Goal: Use online tool/utility: Utilize a website feature to perform a specific function

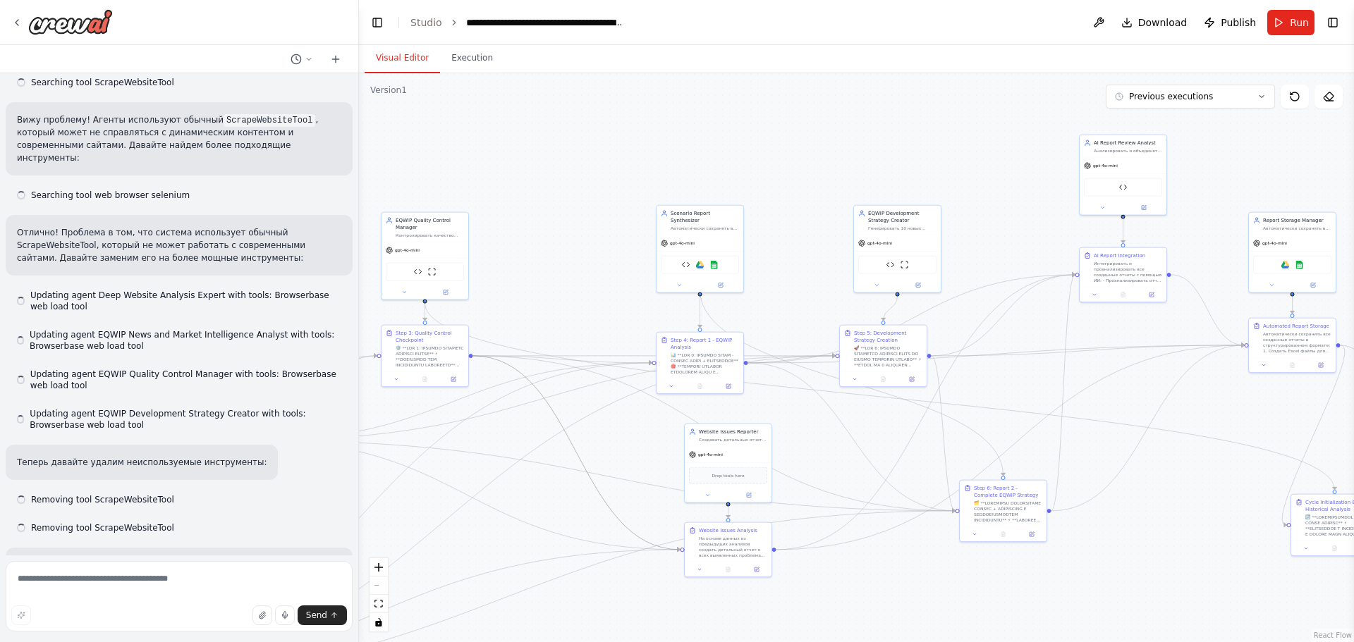
drag, startPoint x: 778, startPoint y: 223, endPoint x: 505, endPoint y: 345, distance: 299.8
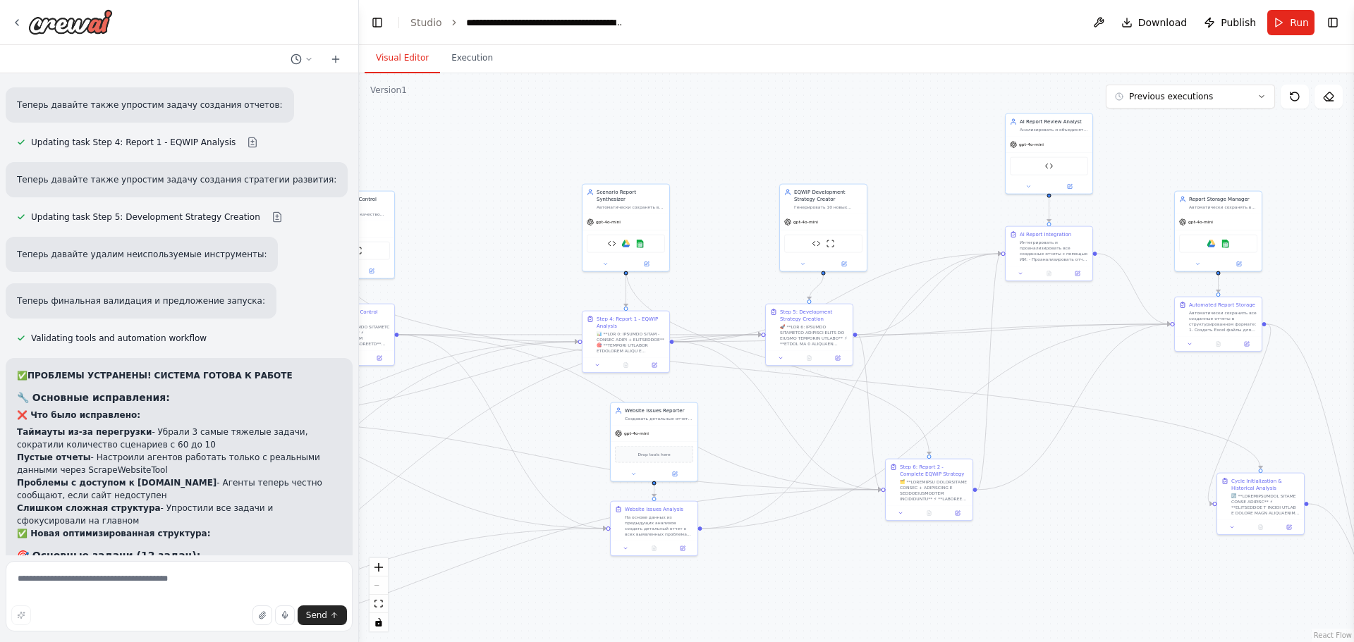
drag, startPoint x: 870, startPoint y: 313, endPoint x: 840, endPoint y: 297, distance: 33.8
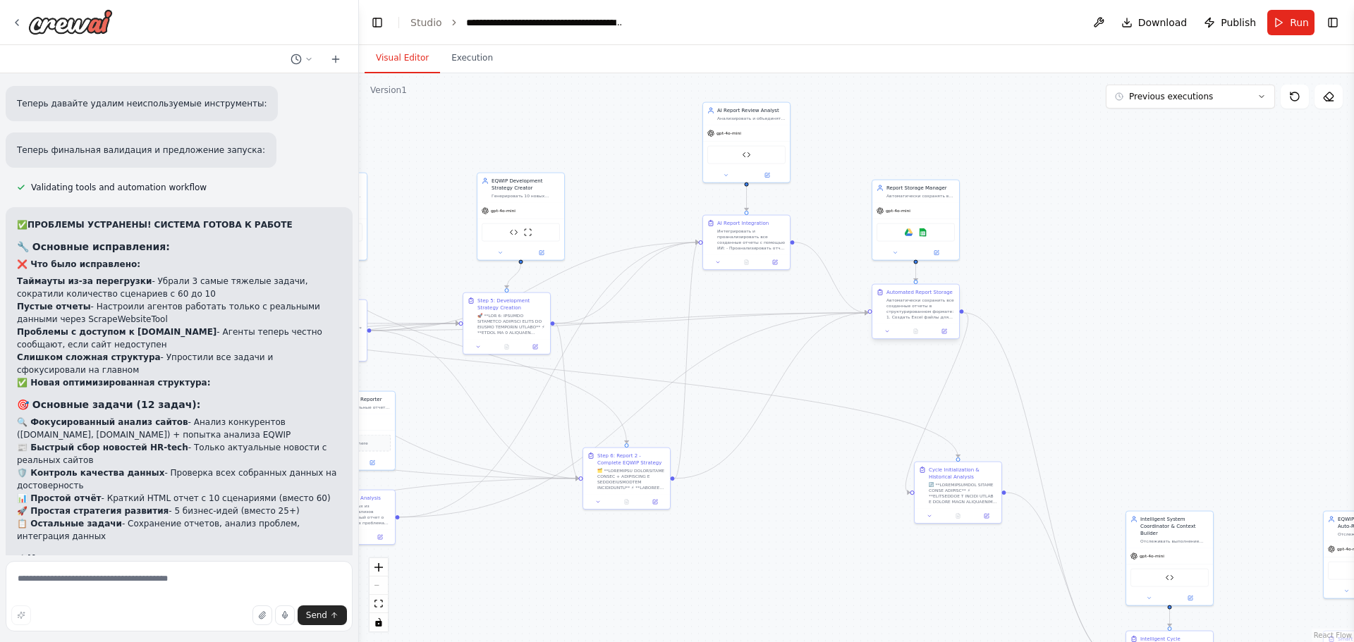
scroll to position [8651, 0]
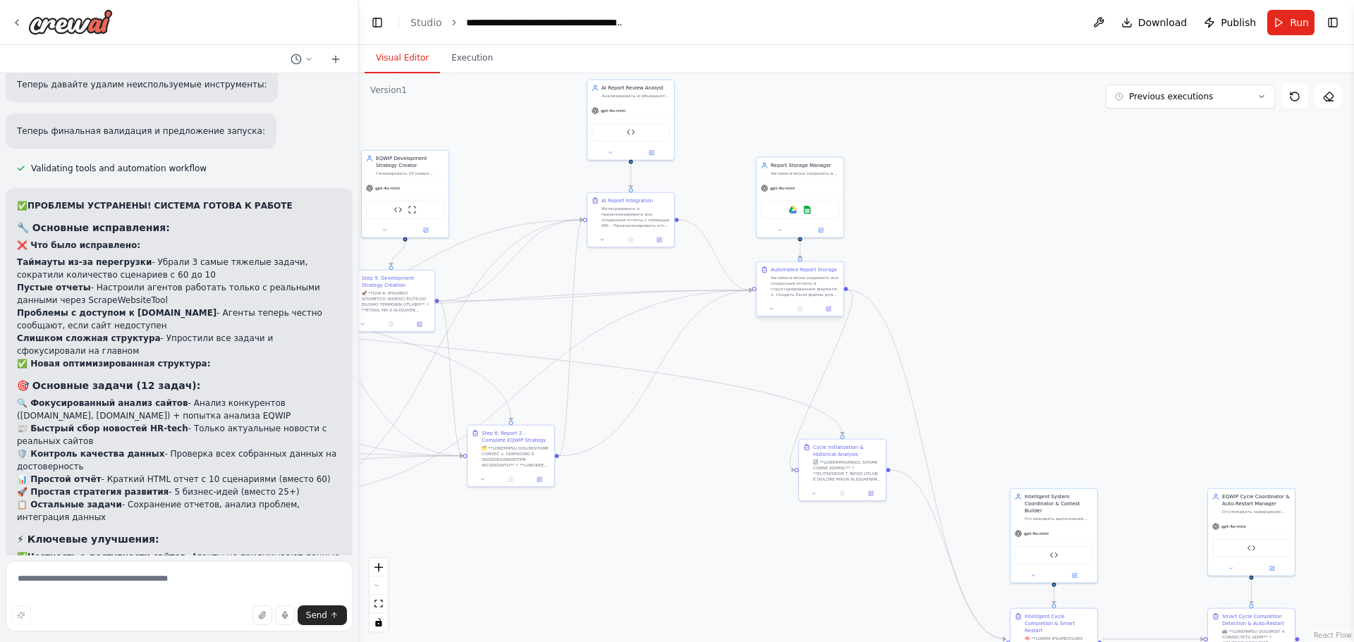
drag, startPoint x: 885, startPoint y: 292, endPoint x: 692, endPoint y: 174, distance: 226.2
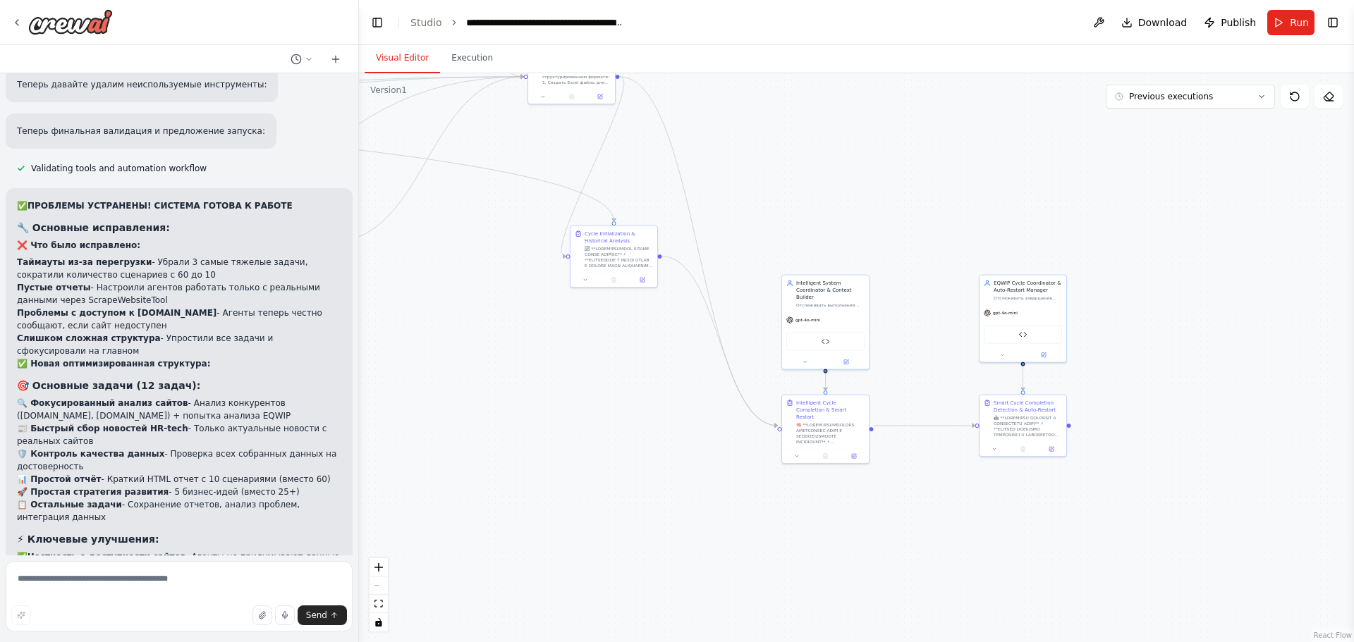
drag, startPoint x: 841, startPoint y: 291, endPoint x: 672, endPoint y: 182, distance: 201.4
drag, startPoint x: 694, startPoint y: 275, endPoint x: 783, endPoint y: 386, distance: 142.5
drag, startPoint x: 783, startPoint y: 386, endPoint x: 885, endPoint y: 325, distance: 119.2
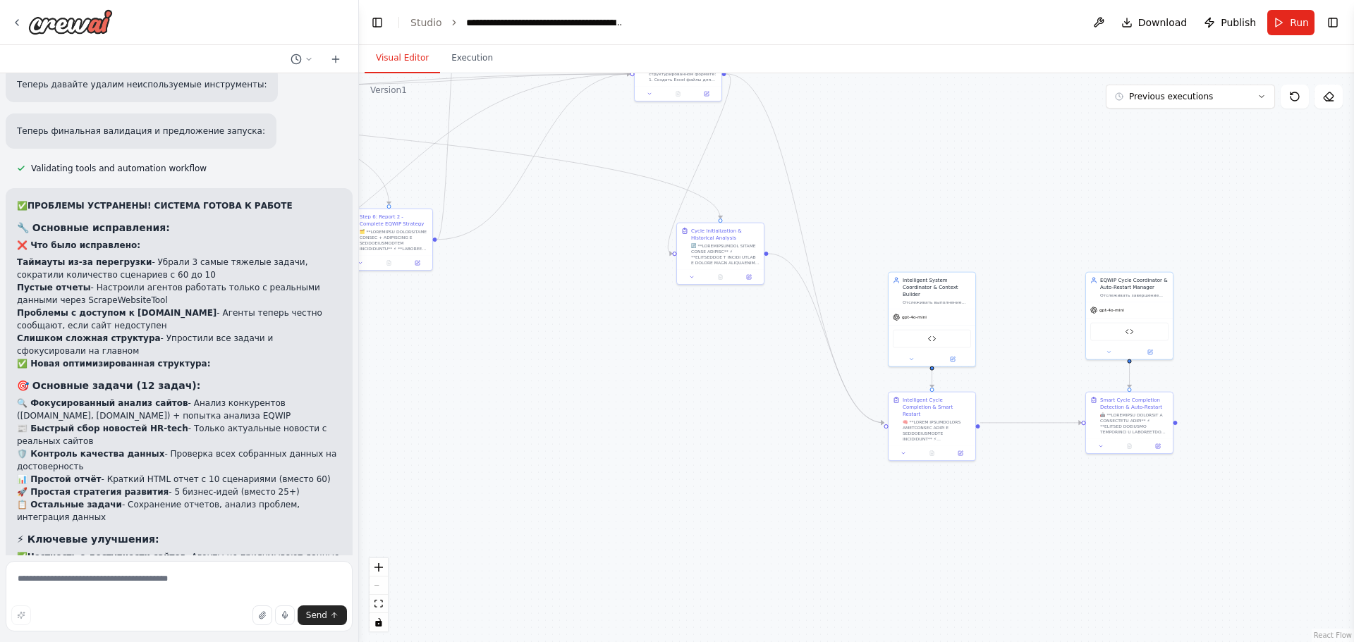
drag, startPoint x: 580, startPoint y: 185, endPoint x: 1061, endPoint y: 221, distance: 482.2
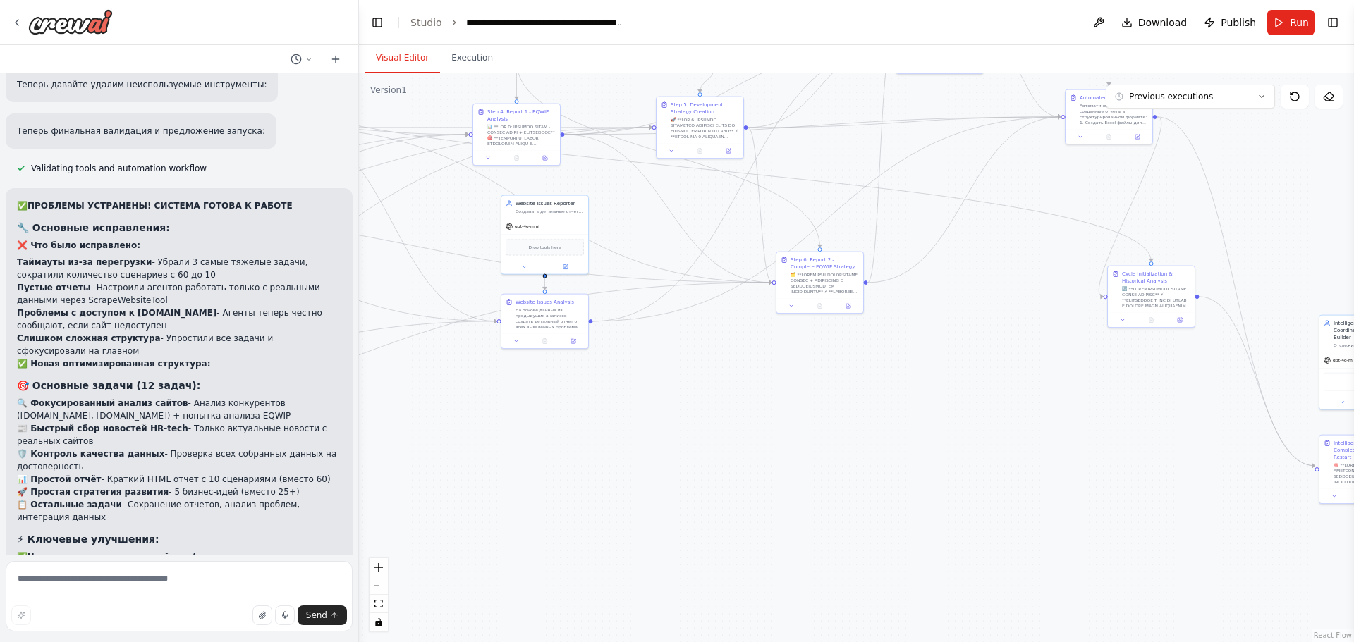
drag, startPoint x: 663, startPoint y: 214, endPoint x: 977, endPoint y: 372, distance: 351.9
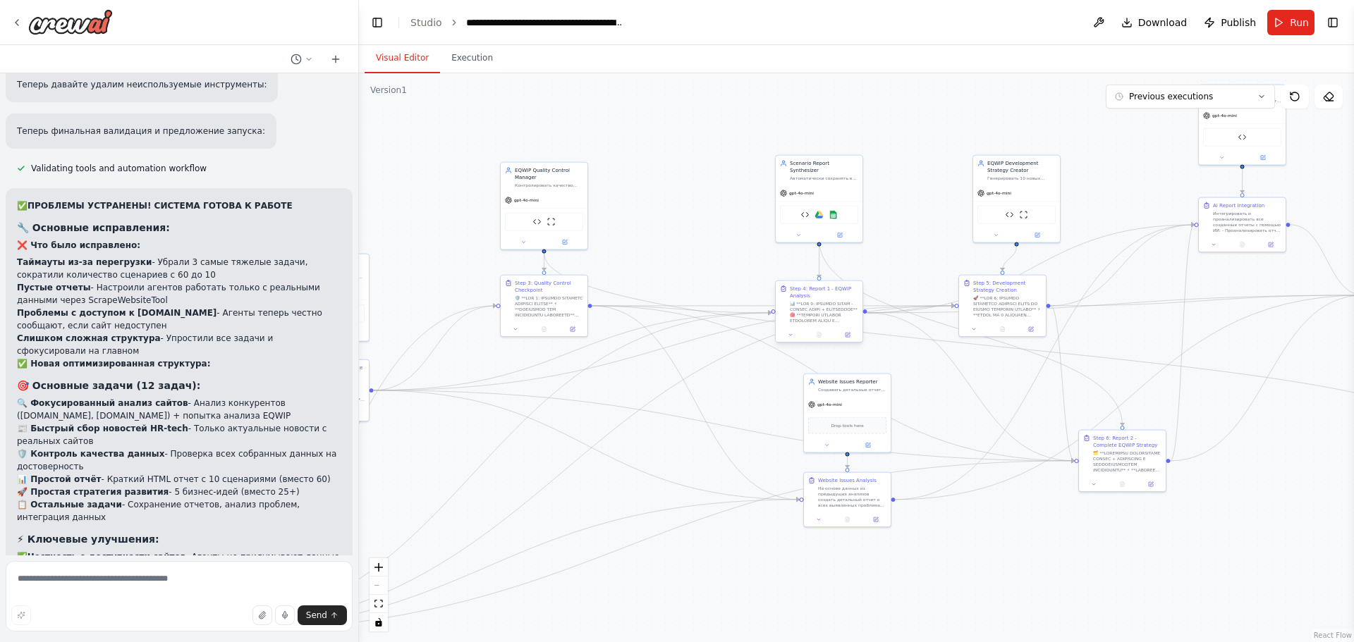
drag, startPoint x: 792, startPoint y: 274, endPoint x: 927, endPoint y: 340, distance: 150.4
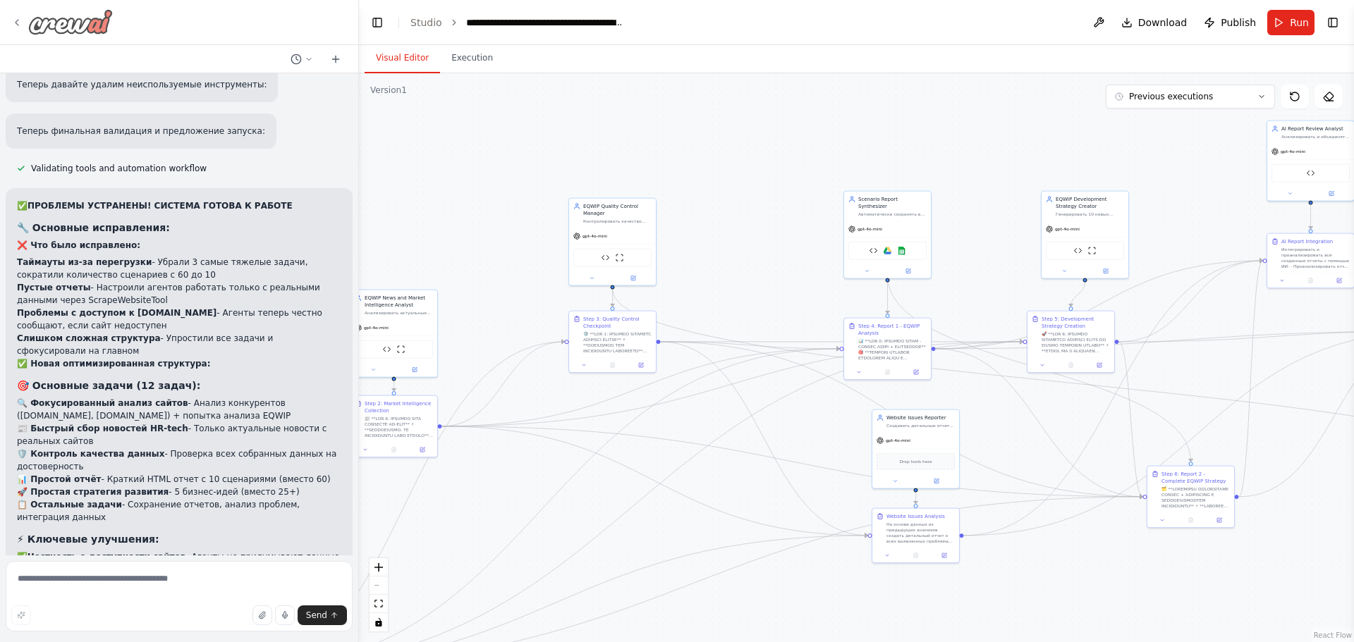
click at [18, 24] on icon at bounding box center [16, 22] width 11 height 11
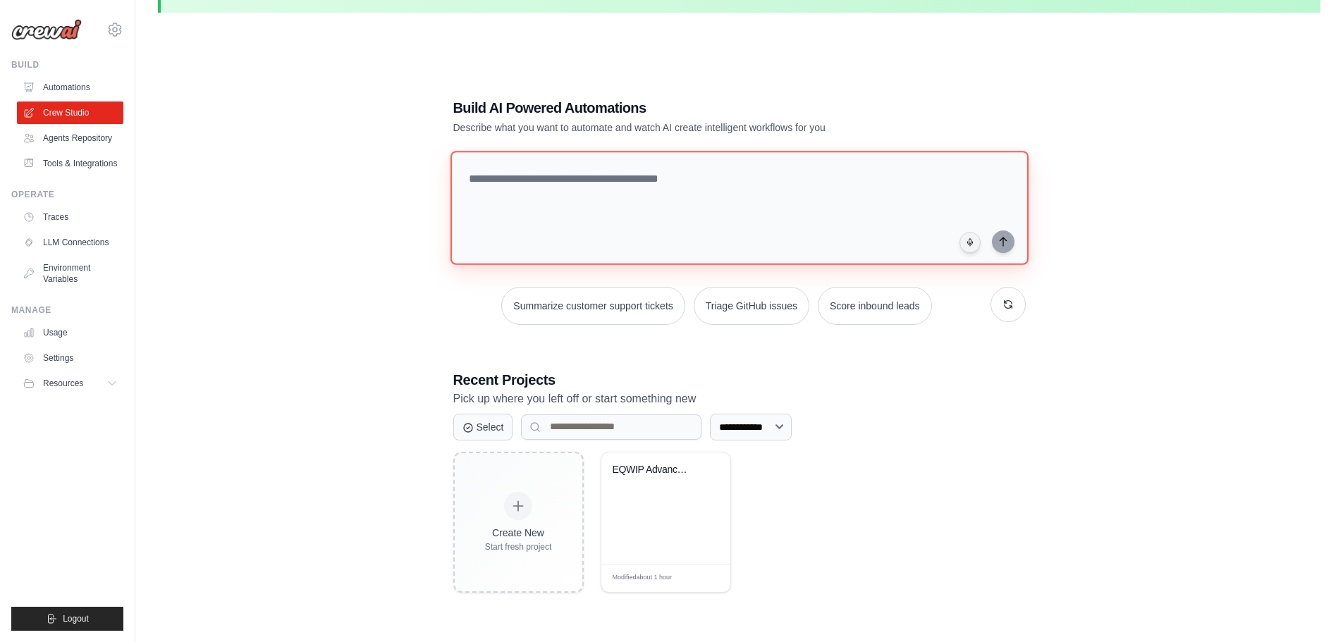
click at [526, 178] on textarea at bounding box center [739, 208] width 578 height 114
type textarea "**********"
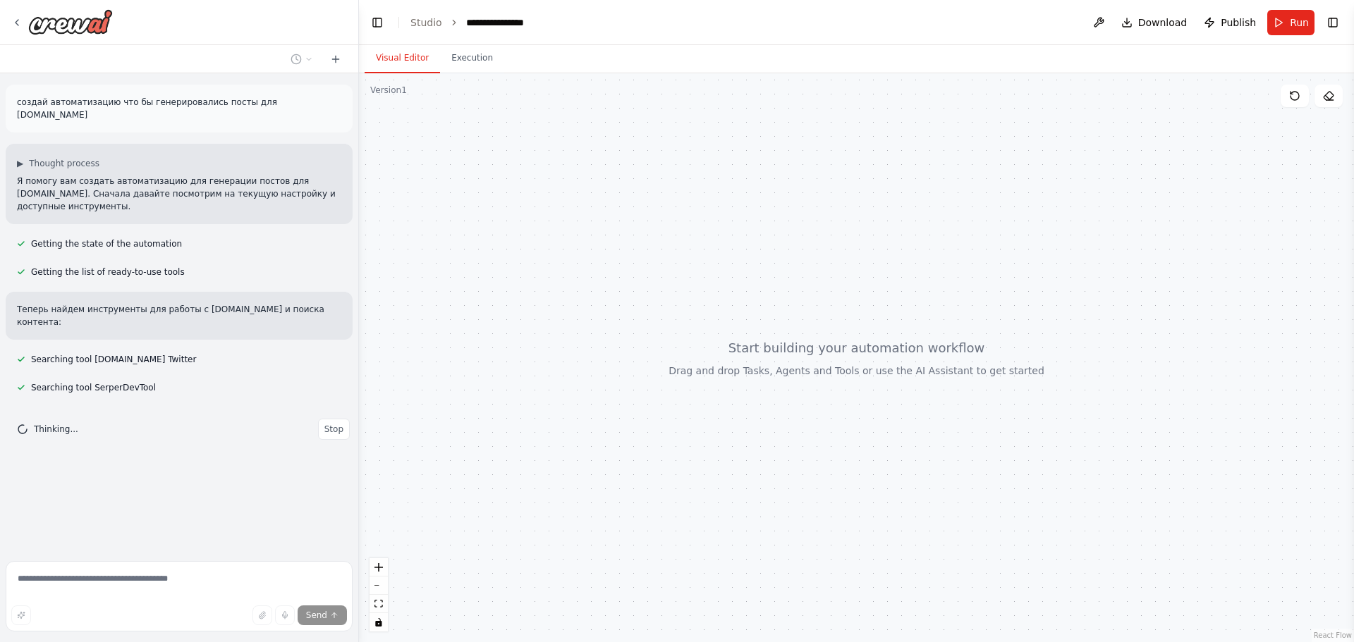
click at [398, 281] on div at bounding box center [856, 357] width 995 height 569
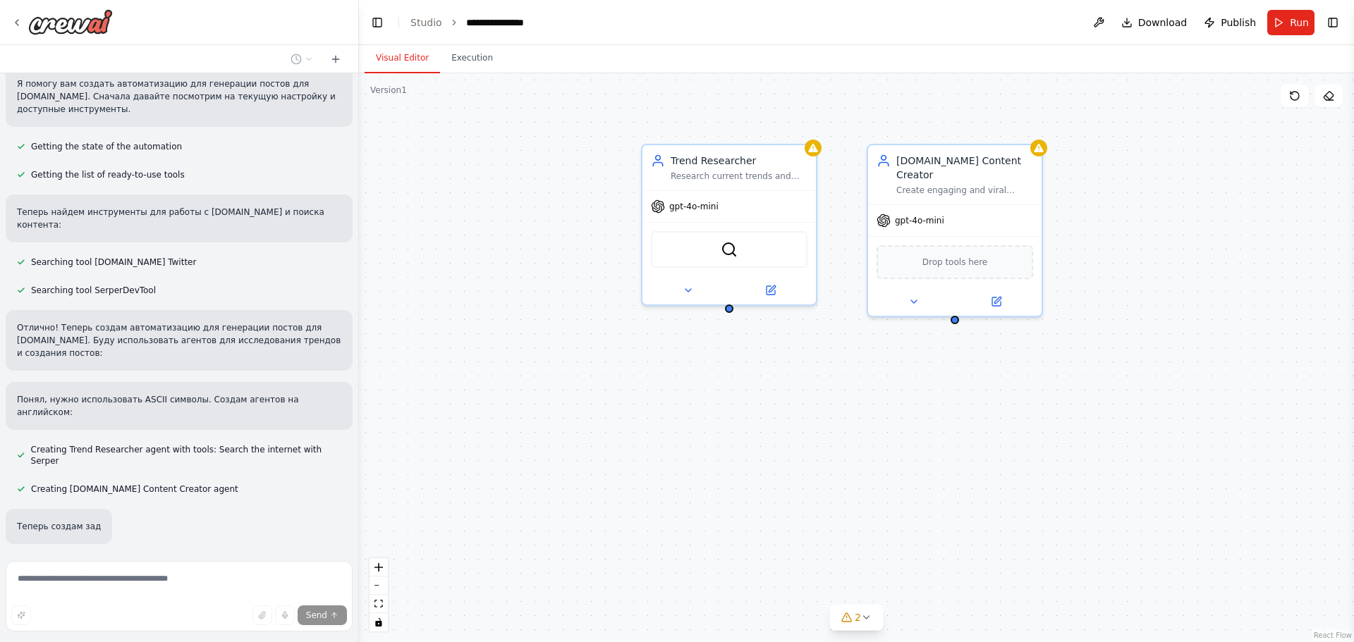
scroll to position [105, 0]
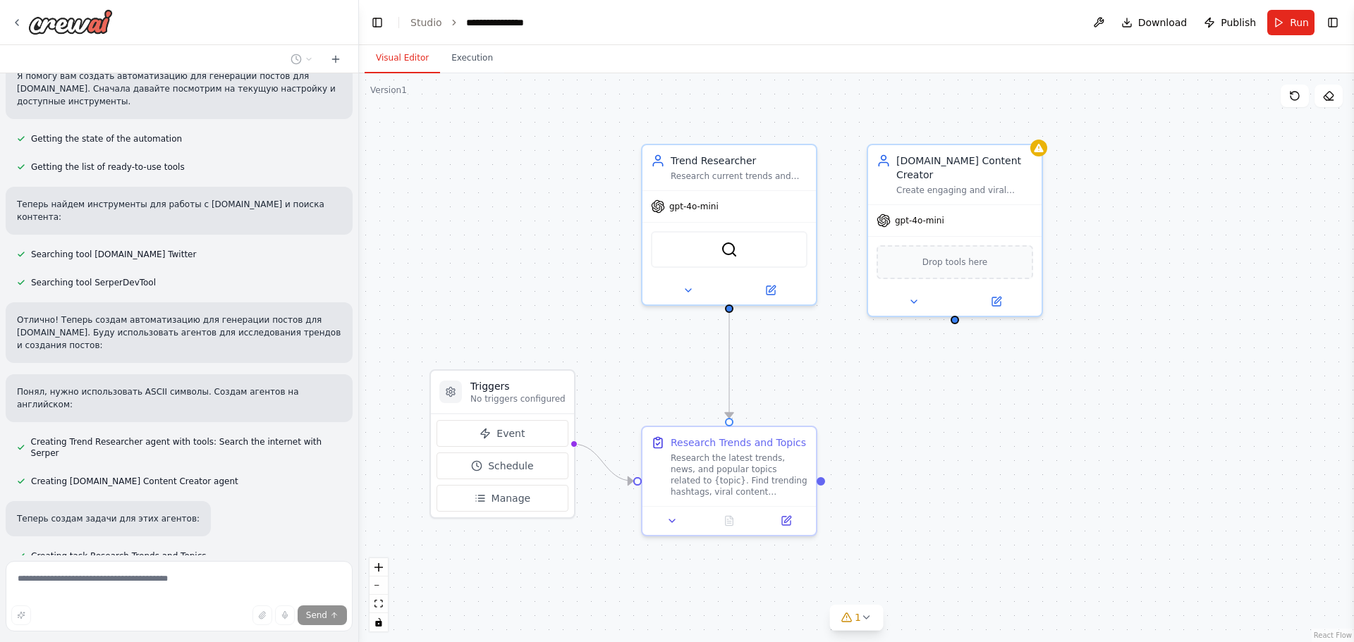
click at [415, 321] on div ".deletable-edge-delete-btn { width: 20px; height: 20px; border: 0px solid #ffff…" at bounding box center [856, 357] width 995 height 569
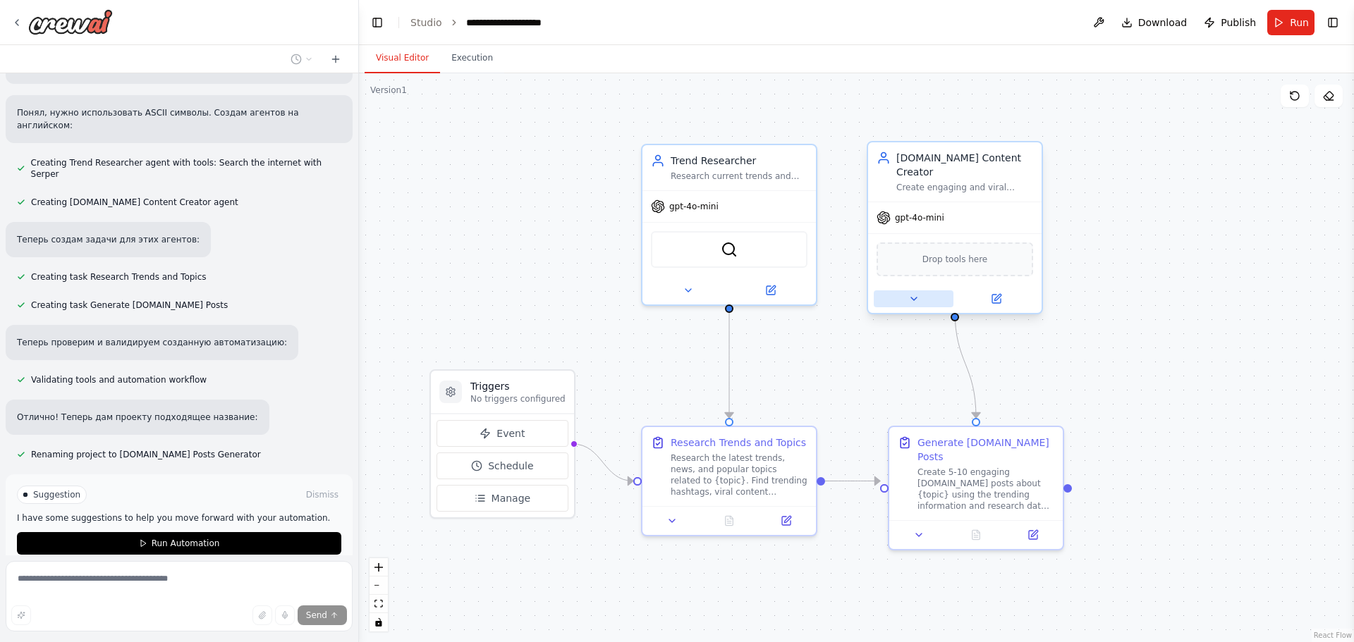
scroll to position [386, 0]
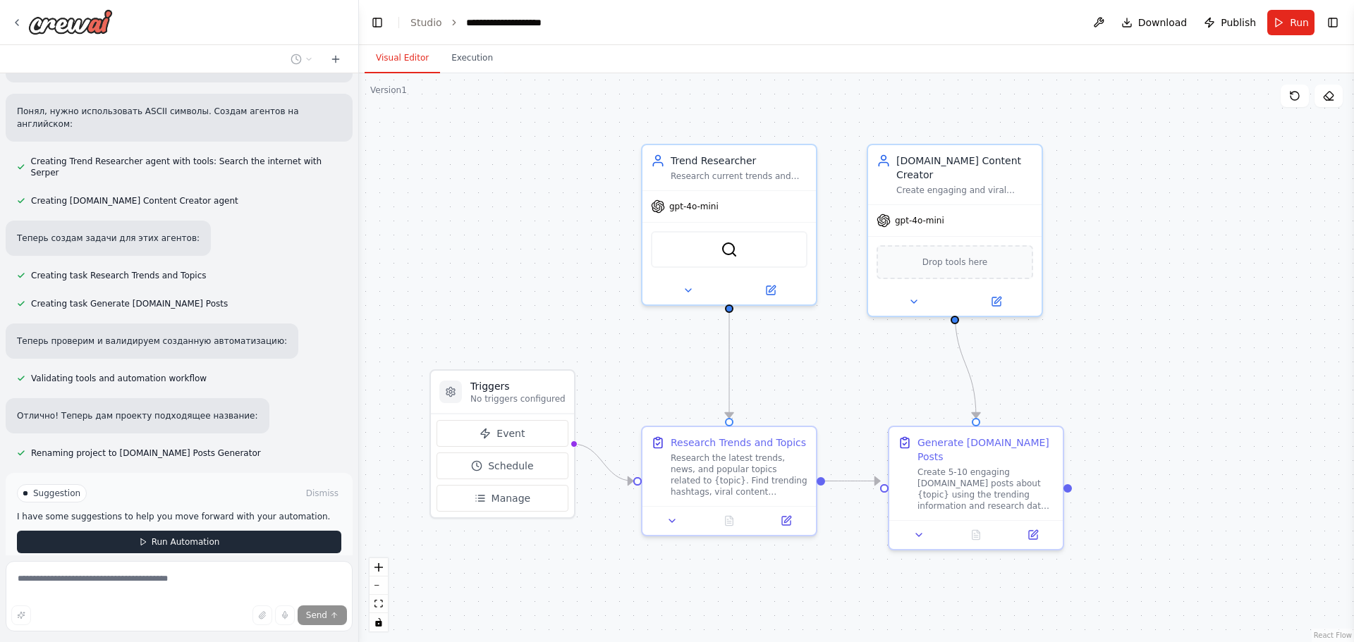
click at [258, 531] on button "Run Automation" at bounding box center [179, 542] width 324 height 23
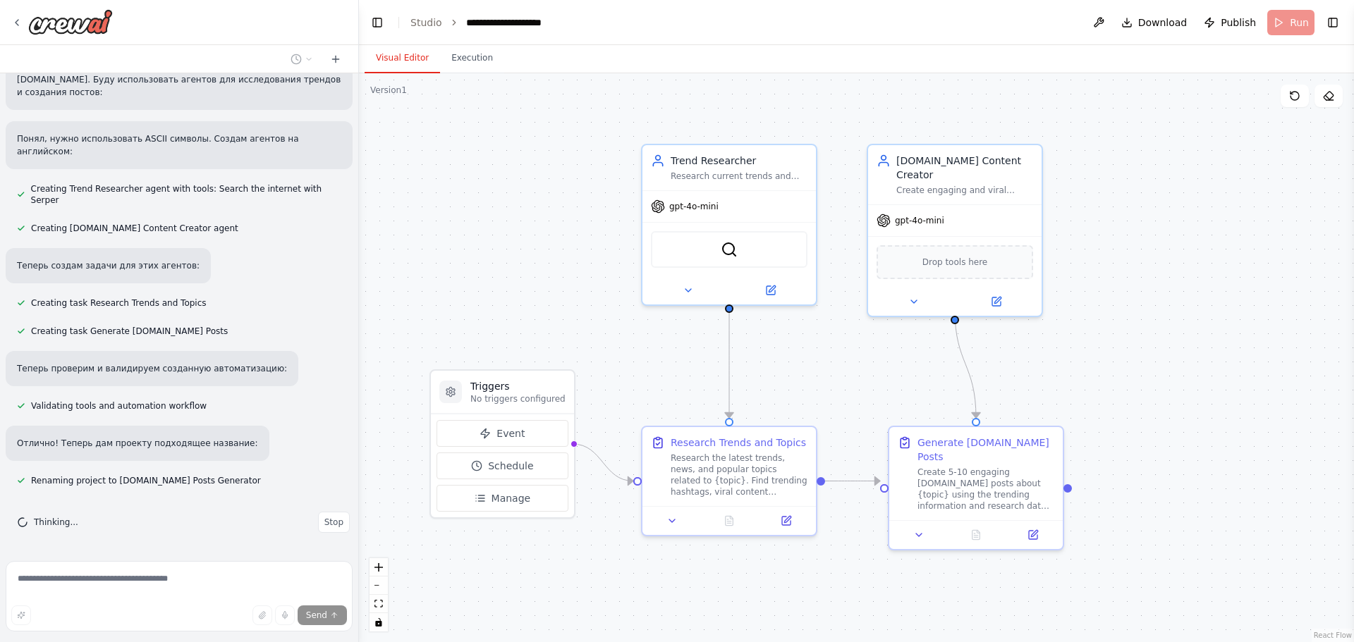
scroll to position [283, 0]
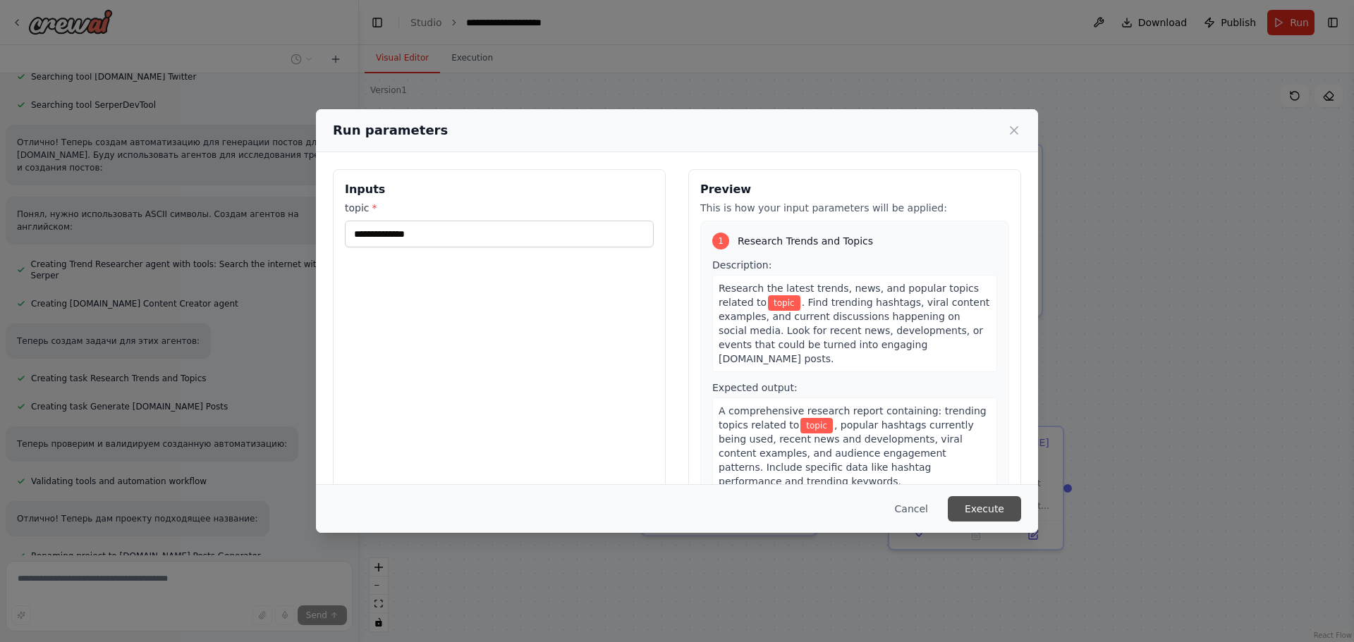
click at [985, 507] on button "Execute" at bounding box center [984, 508] width 73 height 25
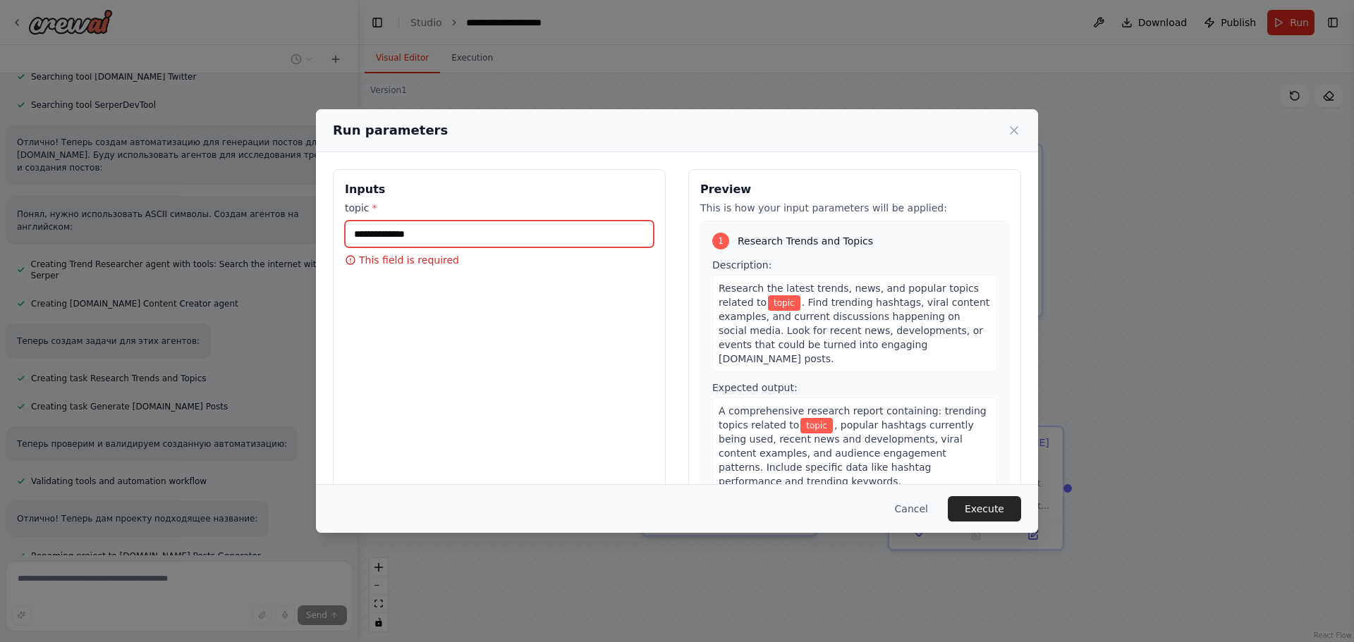
click at [535, 231] on input "topic *" at bounding box center [499, 234] width 309 height 27
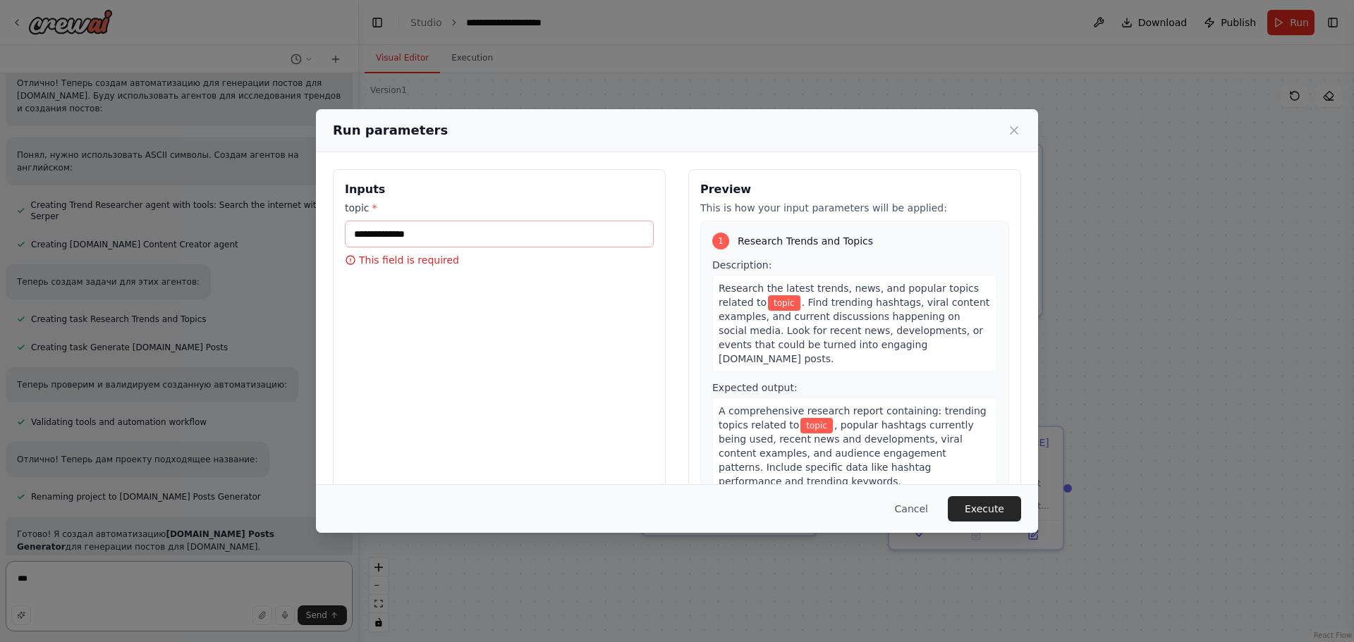
type textarea "***"
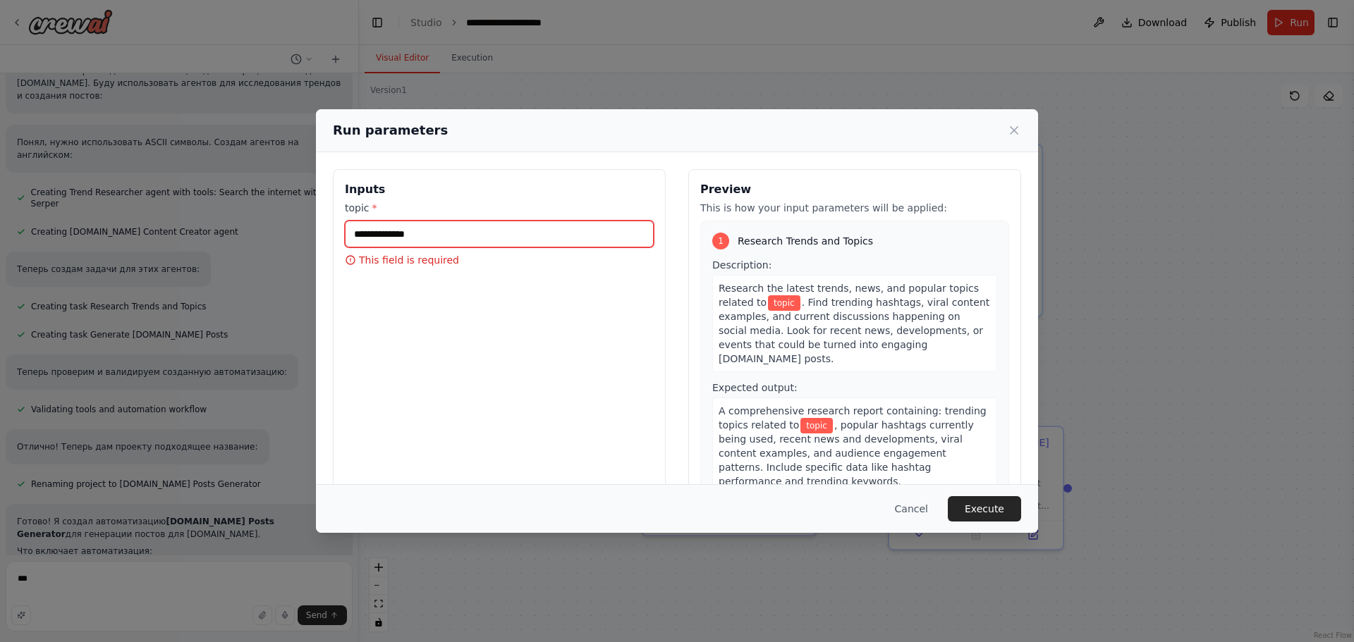
click at [520, 223] on input "topic *" at bounding box center [499, 234] width 309 height 27
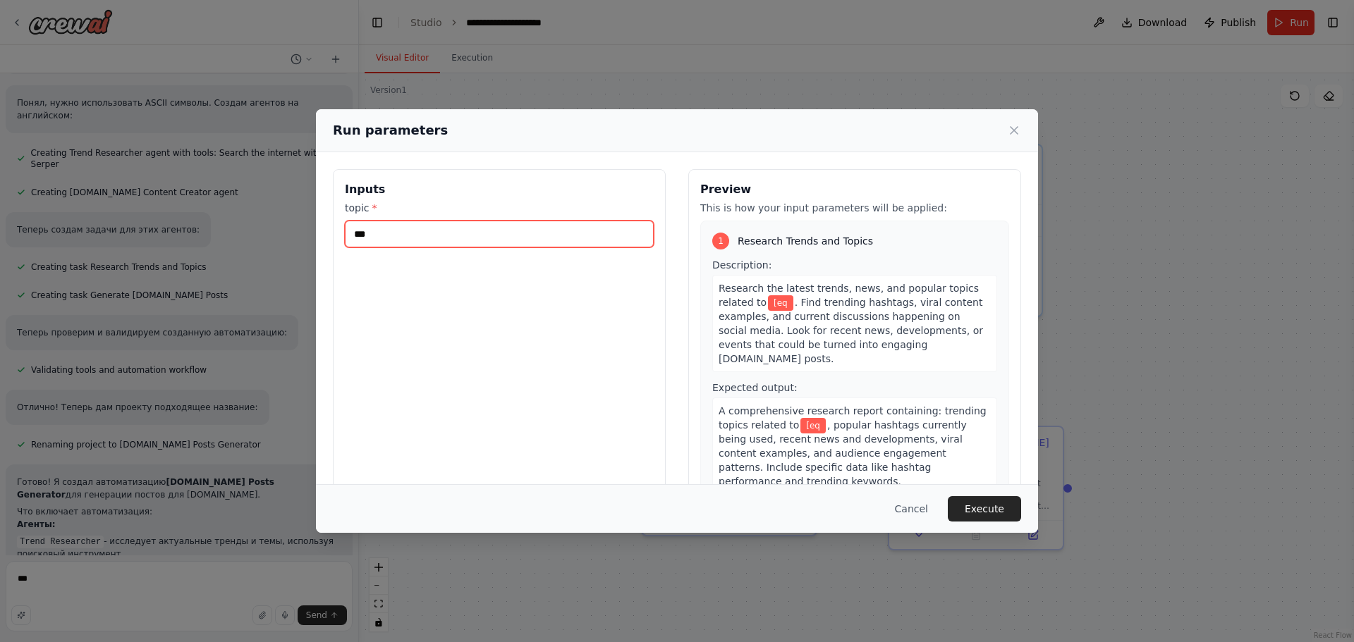
type input "***"
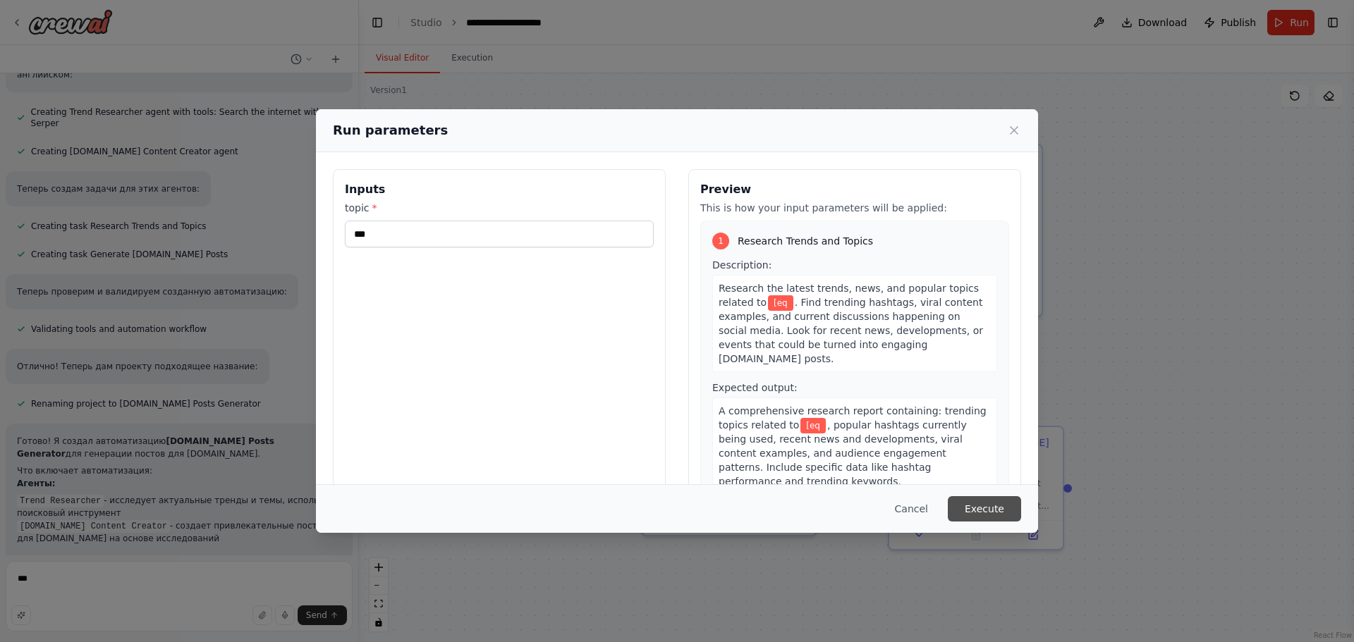
click at [1012, 511] on button "Execute" at bounding box center [984, 508] width 73 height 25
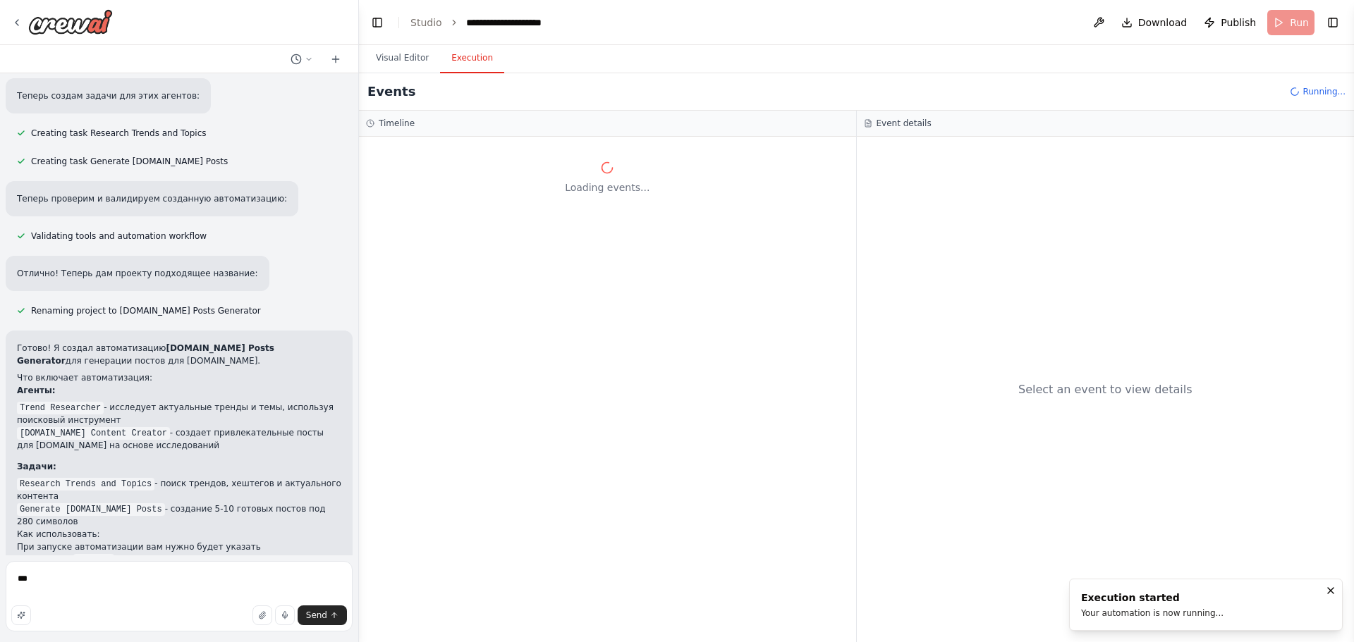
scroll to position [545, 0]
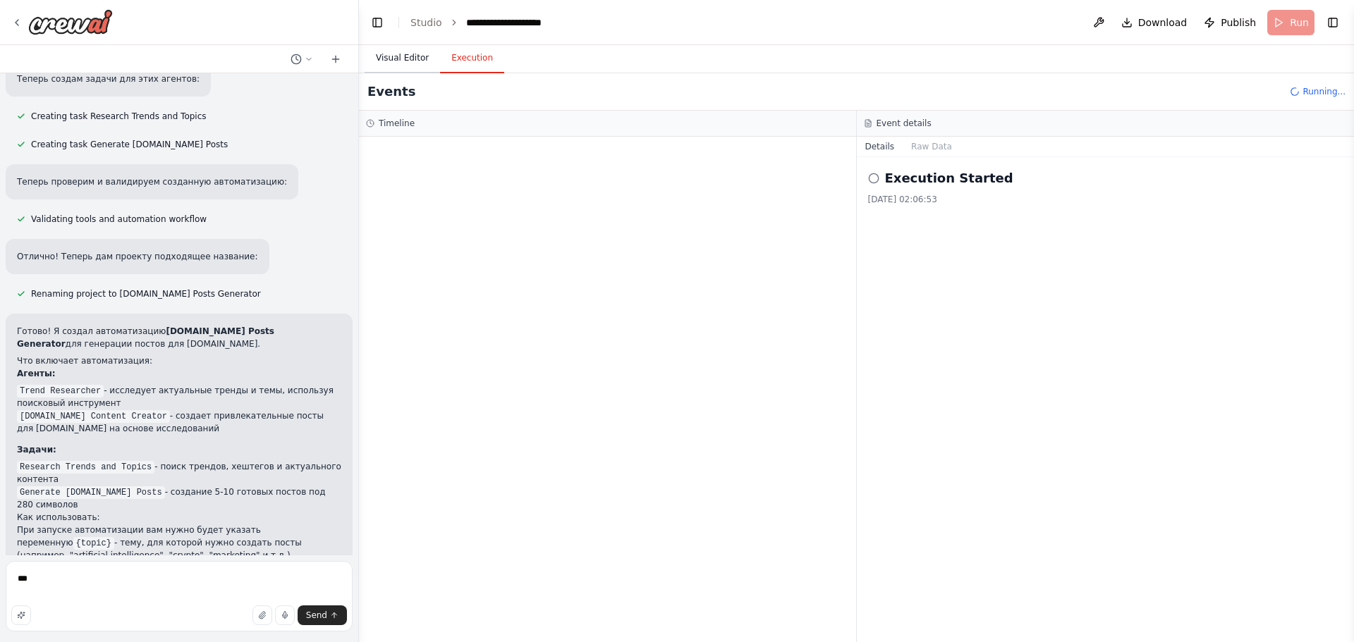
click at [407, 56] on button "Visual Editor" at bounding box center [401, 59] width 75 height 30
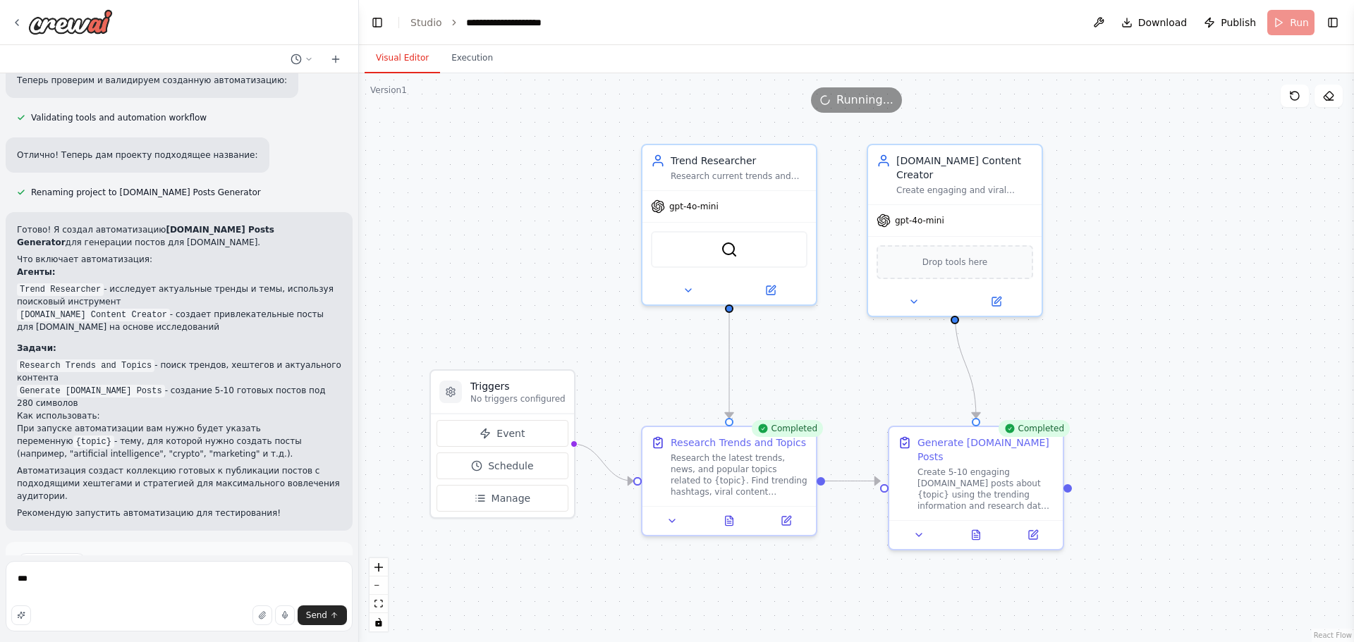
scroll to position [648, 0]
click at [391, 196] on div ".deletable-edge-delete-btn { width: 20px; height: 20px; border: 0px solid #ffff…" at bounding box center [856, 357] width 995 height 569
click at [979, 527] on icon at bounding box center [977, 528] width 3 height 3
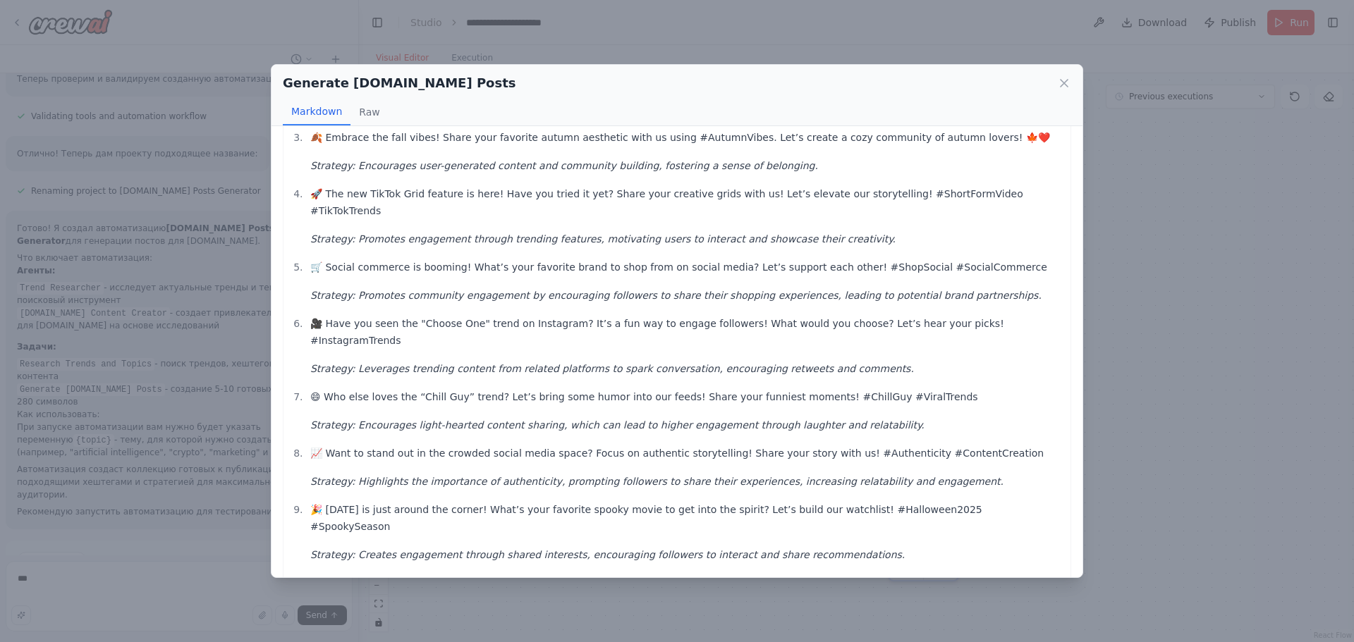
scroll to position [168, 0]
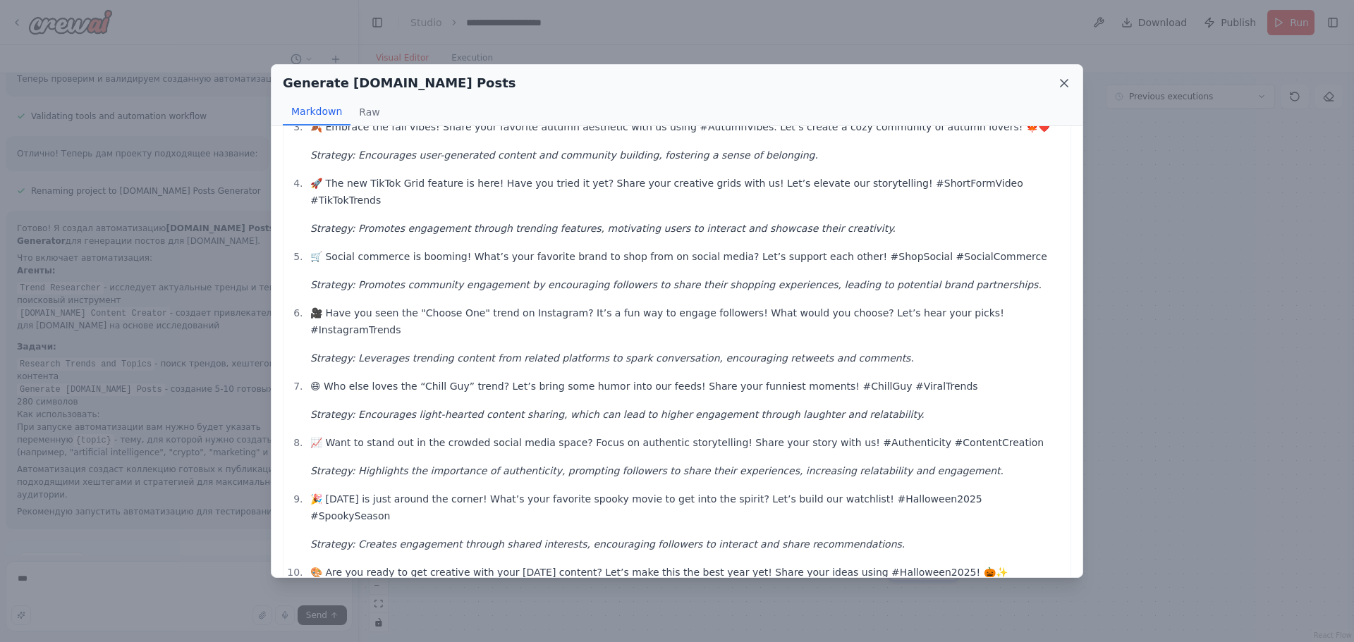
click at [1058, 80] on icon at bounding box center [1064, 83] width 14 height 14
